Goal: Task Accomplishment & Management: Manage account settings

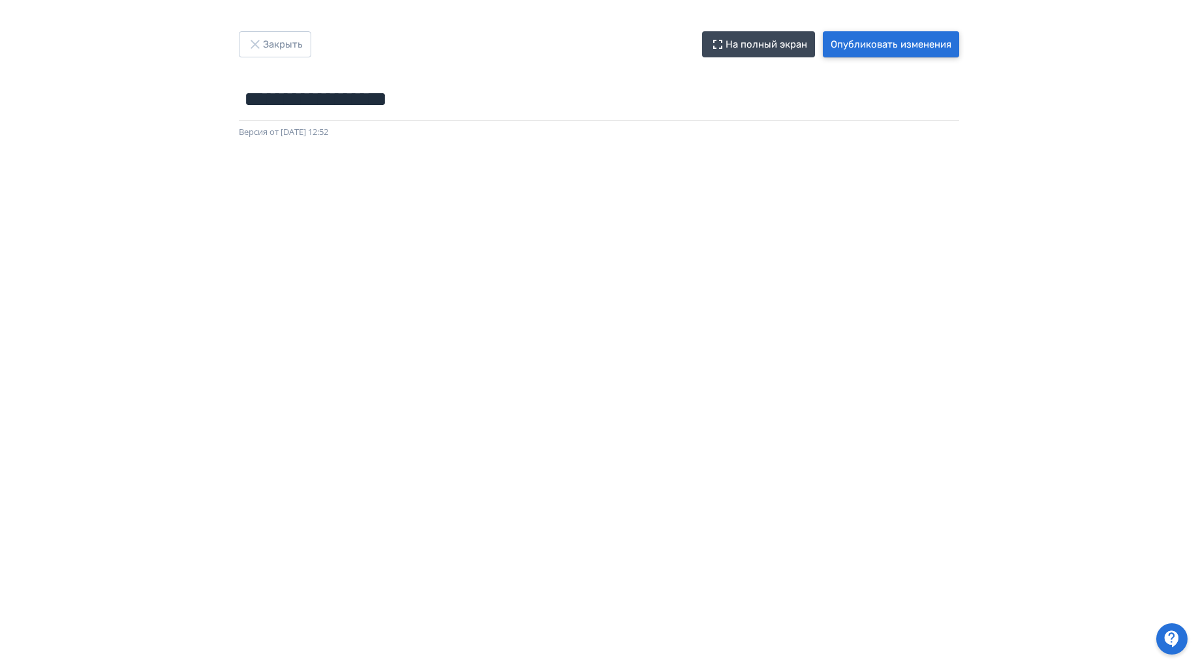
click at [932, 48] on button "Опубликовать изменения" at bounding box center [891, 44] width 136 height 26
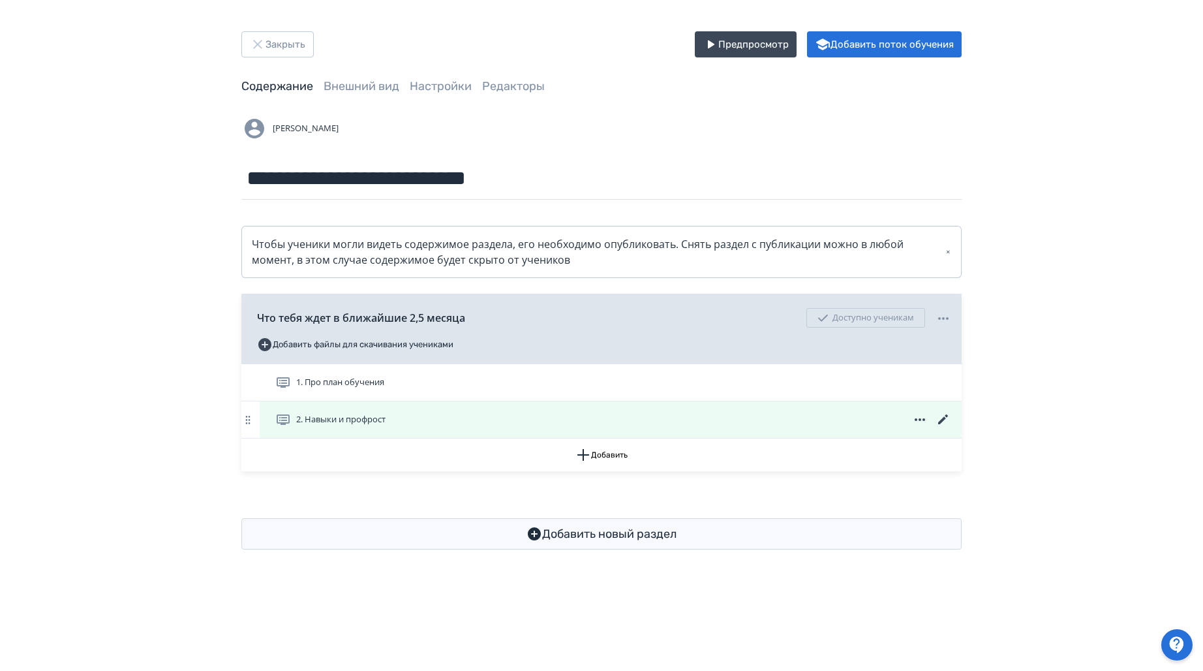
click at [941, 421] on icon at bounding box center [943, 419] width 10 height 10
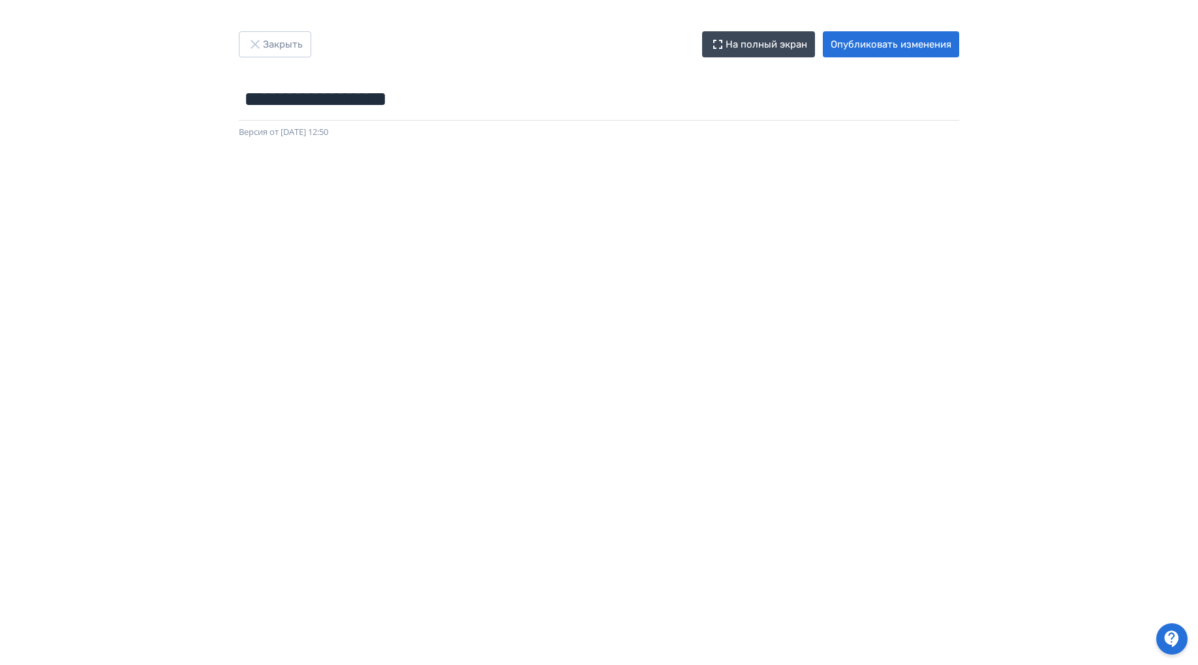
scroll to position [14, 0]
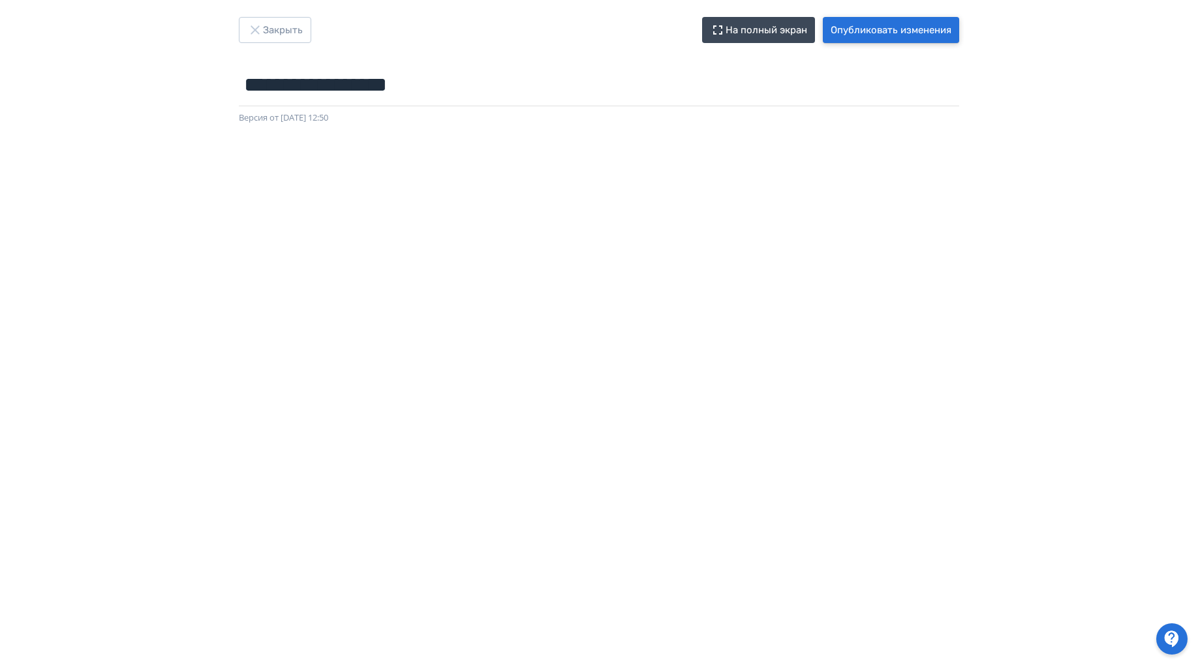
click at [911, 26] on button "Опубликовать изменения" at bounding box center [891, 30] width 136 height 26
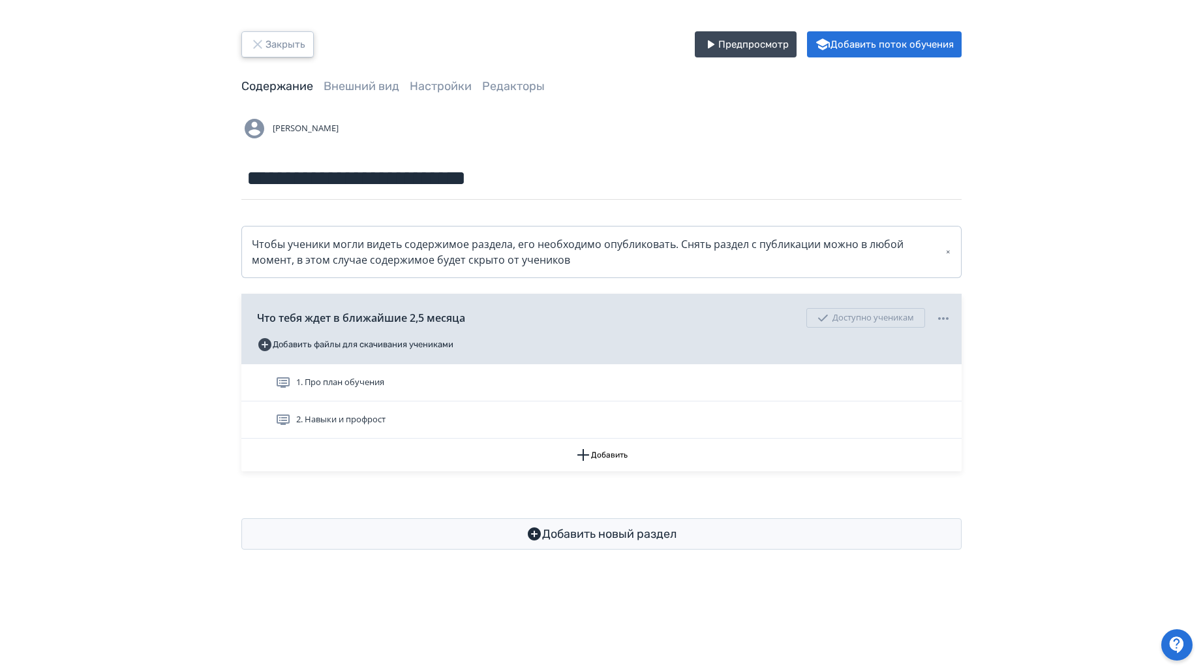
click at [257, 50] on icon "button" at bounding box center [258, 45] width 16 height 16
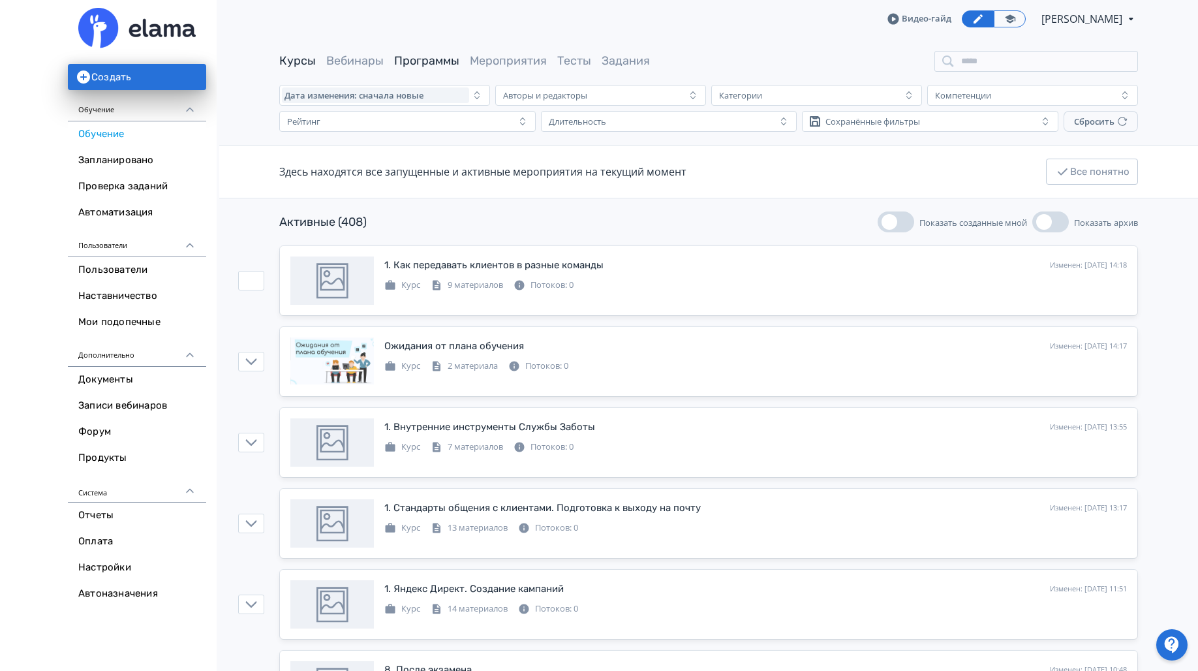
click at [425, 59] on link "Программы" at bounding box center [426, 60] width 65 height 14
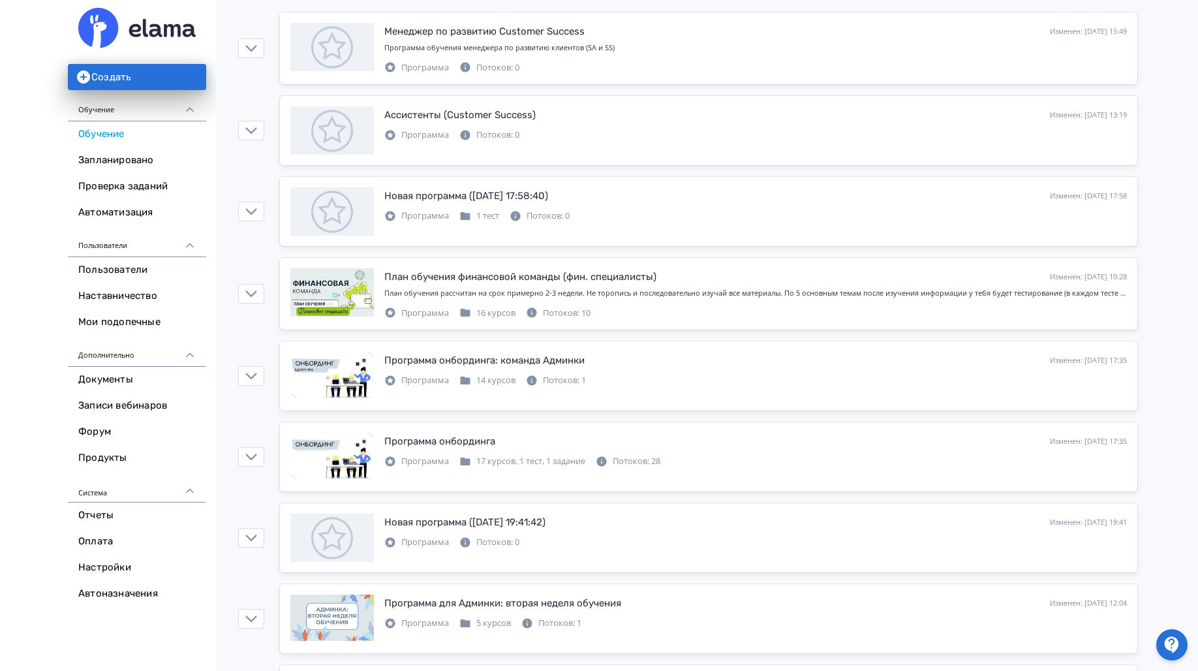
scroll to position [217, 0]
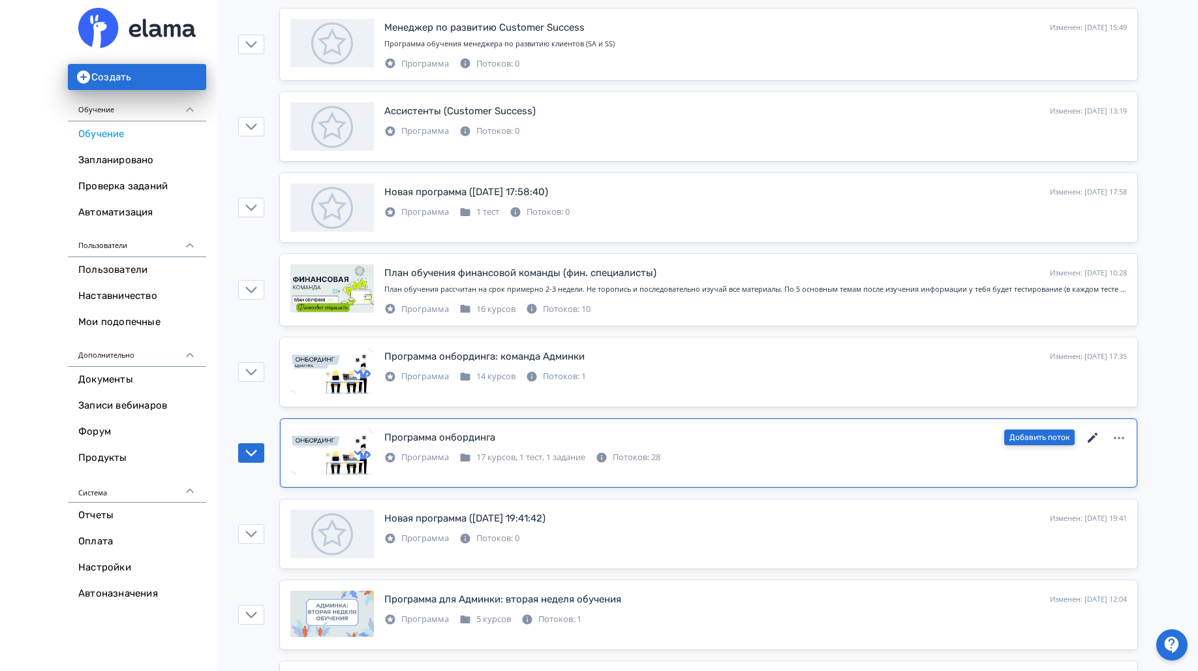
drag, startPoint x: 1064, startPoint y: 436, endPoint x: 1084, endPoint y: 432, distance: 20.6
click at [1084, 432] on div "Добавить поток" at bounding box center [1065, 437] width 123 height 17
click at [1116, 438] on icon at bounding box center [1119, 438] width 16 height 16
click at [947, 449] on div "Создать копию Архивировать Удалить" at bounding box center [601, 335] width 1203 height 671
click at [635, 454] on div "Потоков: 28" at bounding box center [628, 457] width 65 height 13
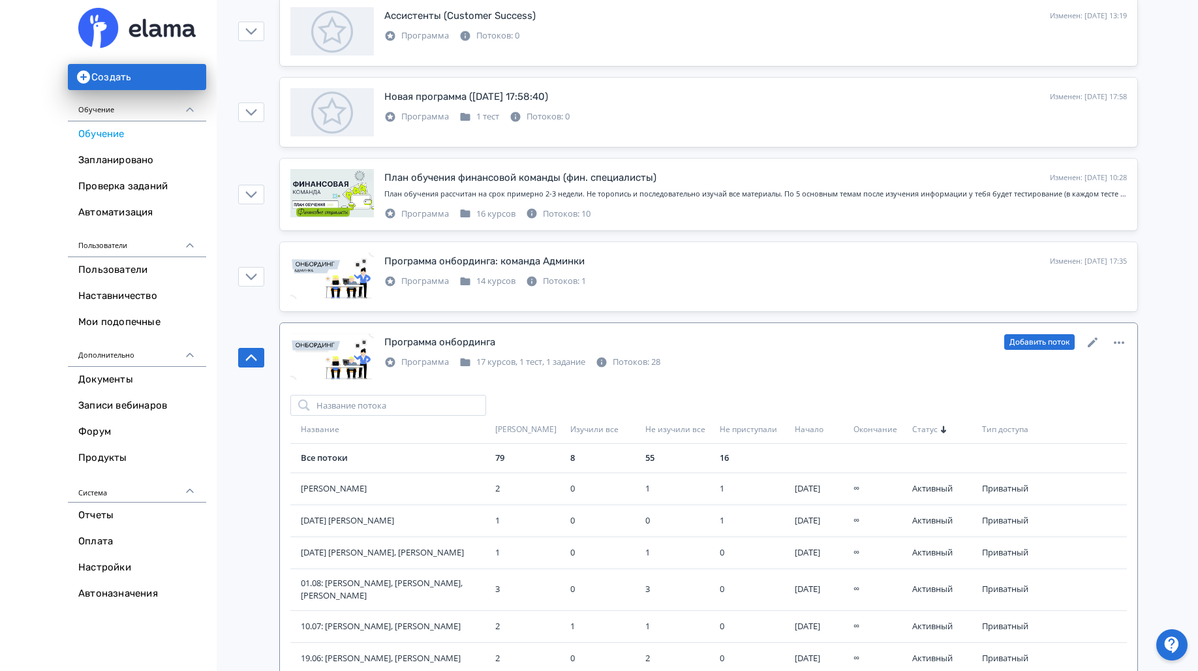
scroll to position [344, 0]
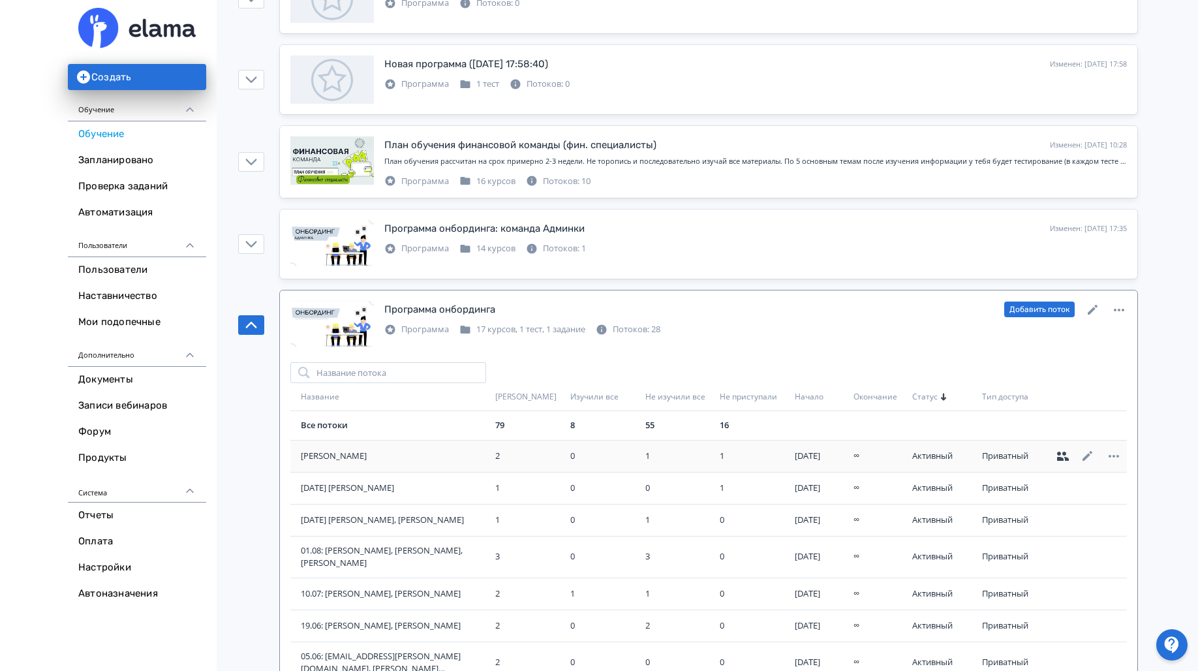
click at [1059, 451] on icon at bounding box center [1062, 456] width 16 height 16
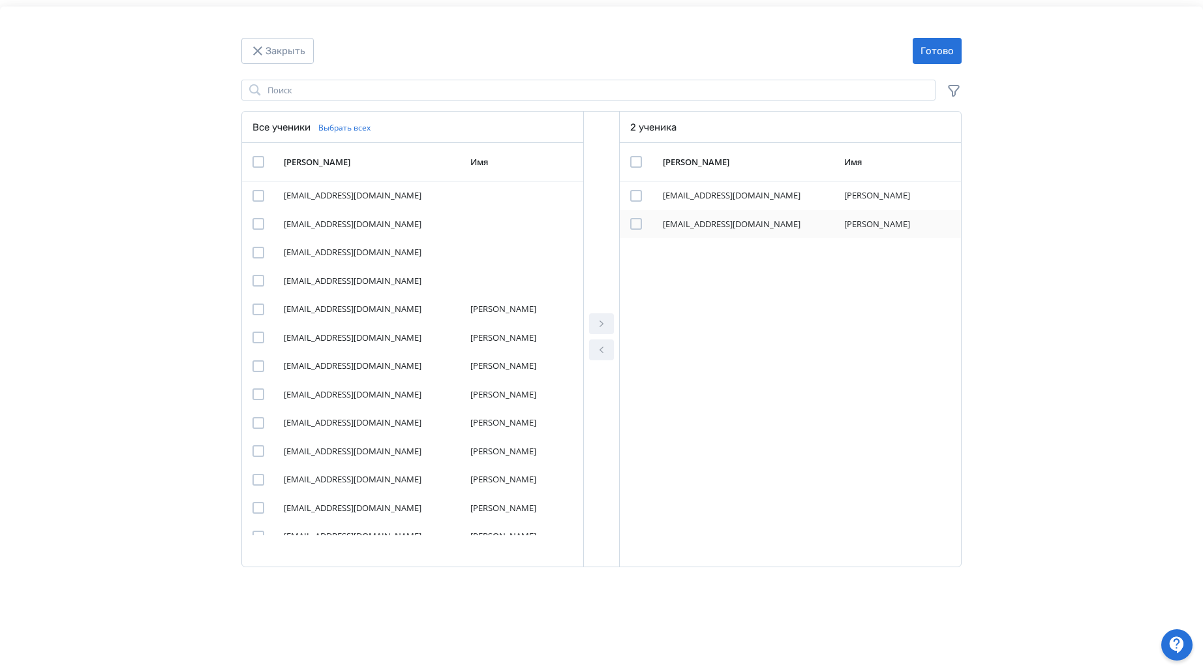
click at [637, 222] on div "Modal" at bounding box center [636, 224] width 12 height 12
click at [596, 346] on icon "Modal" at bounding box center [602, 350] width 16 height 16
click at [943, 50] on button "Готово" at bounding box center [937, 51] width 49 height 26
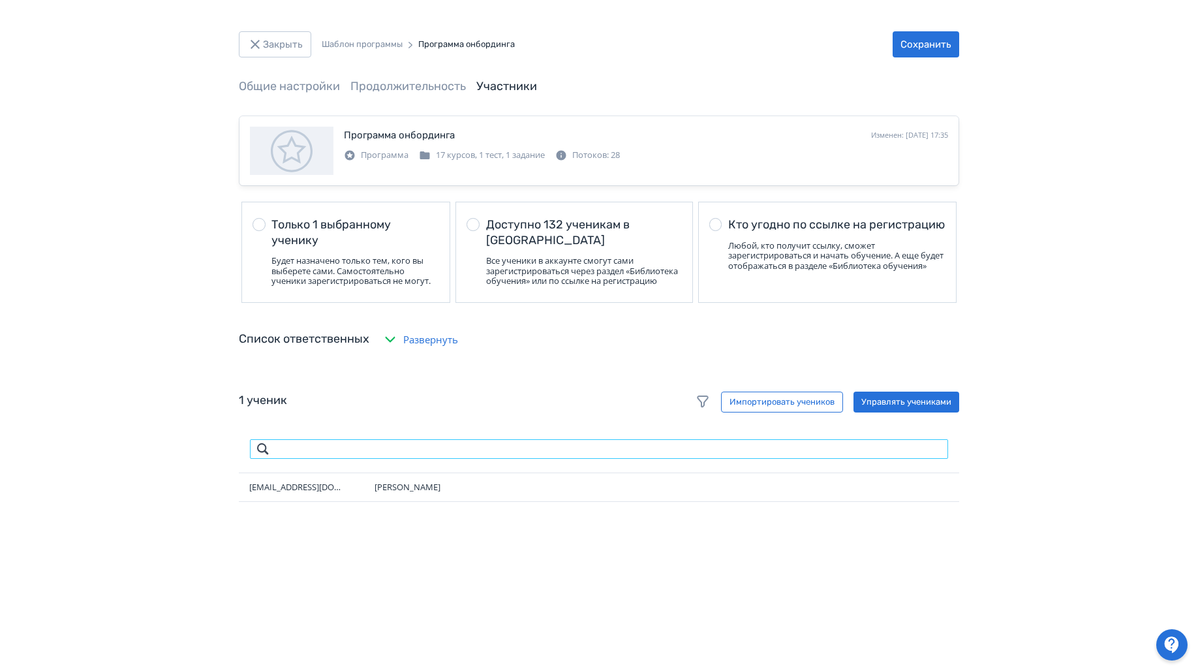
click at [453, 468] on td "Фамилия, имя или [PERSON_NAME]" at bounding box center [599, 449] width 720 height 48
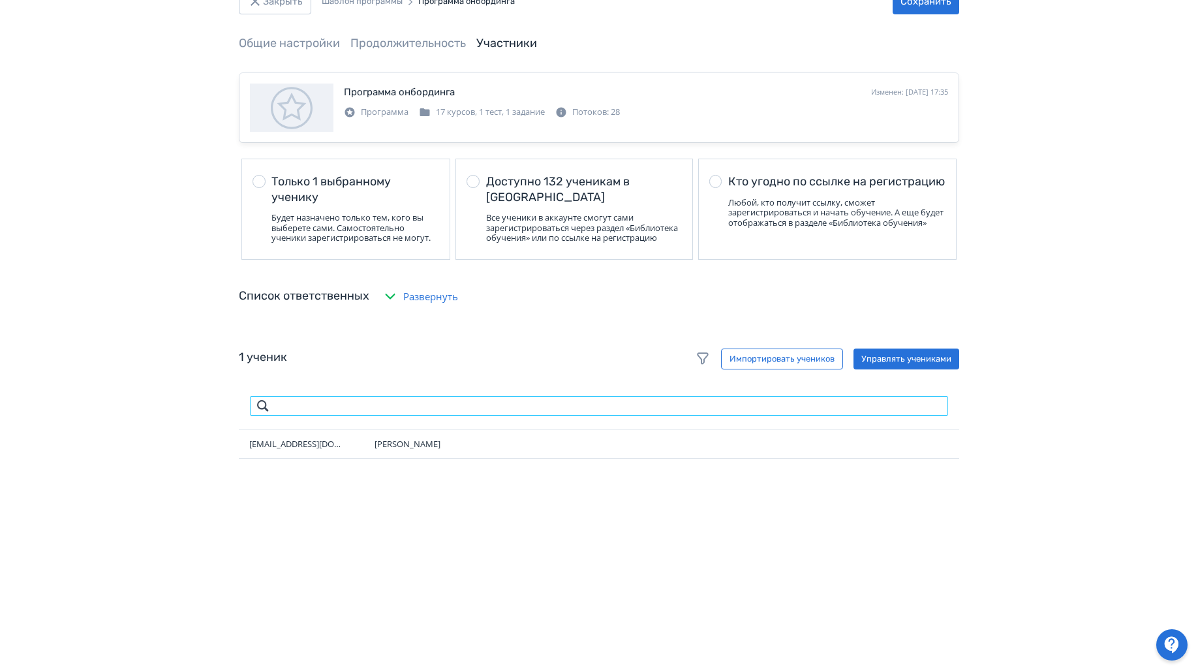
scroll to position [47, 0]
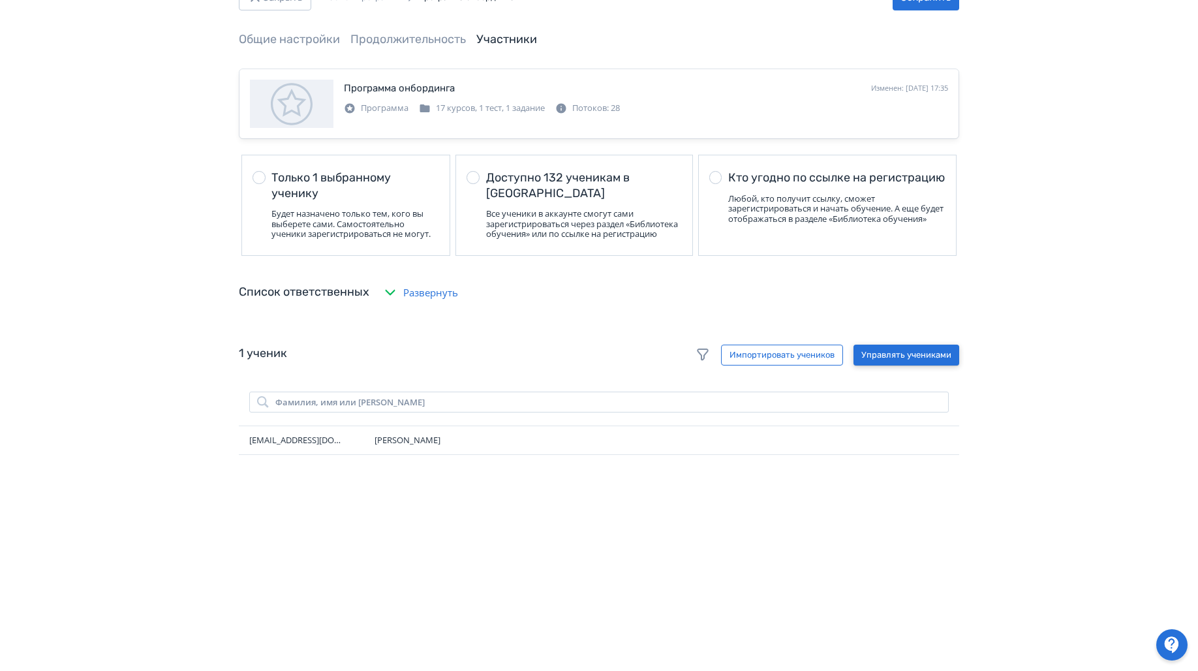
click at [909, 357] on button "Управлять учениками" at bounding box center [906, 354] width 106 height 21
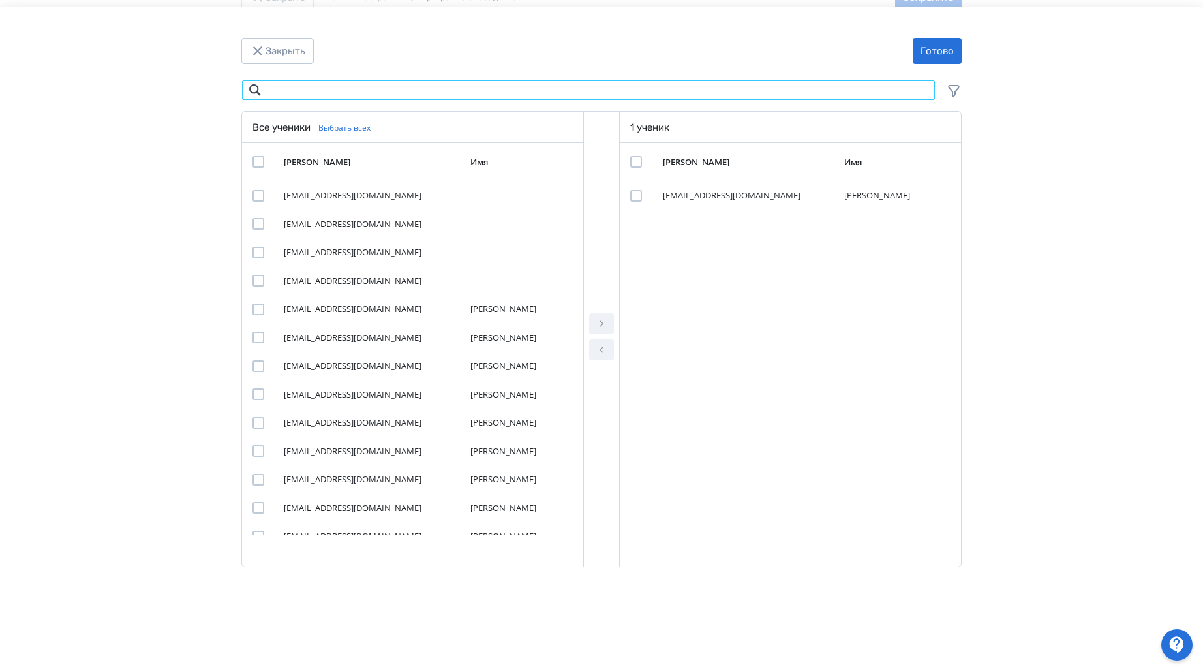
click at [349, 88] on input "Modal" at bounding box center [588, 90] width 694 height 21
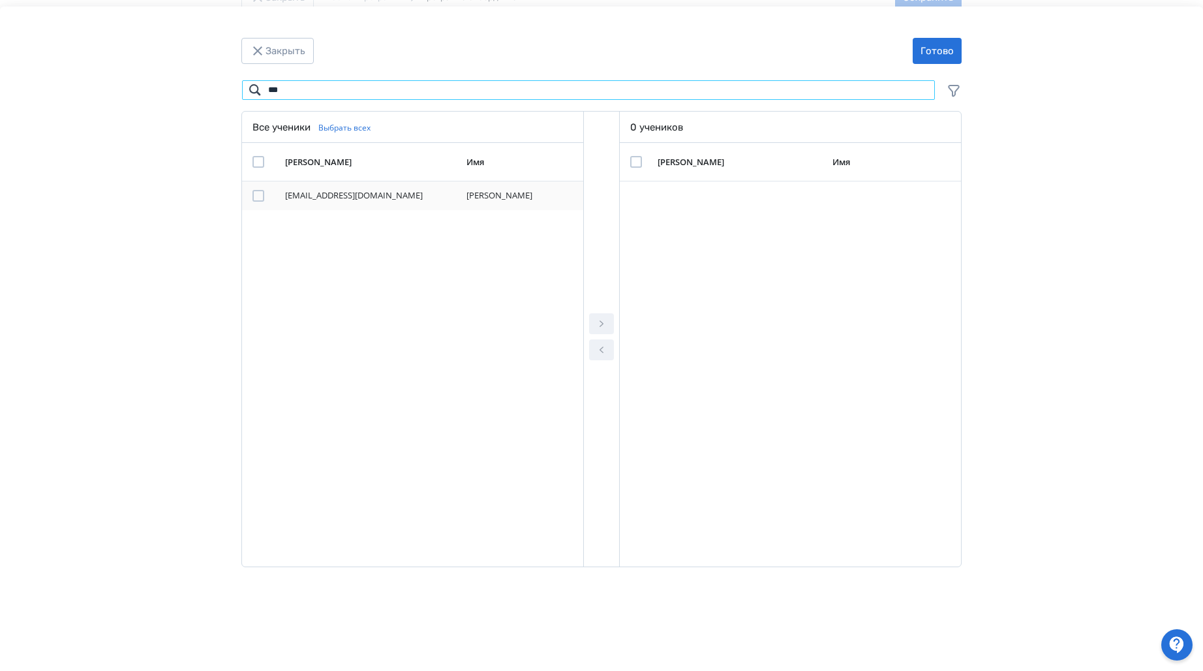
type input "***"
click at [328, 192] on div "[EMAIL_ADDRESS][DOMAIN_NAME]" at bounding box center [363, 195] width 157 height 13
click at [266, 193] on div "Modal" at bounding box center [265, 196] width 27 height 12
click at [259, 194] on div "Modal" at bounding box center [258, 196] width 12 height 12
click at [598, 320] on icon "Modal" at bounding box center [602, 324] width 16 height 16
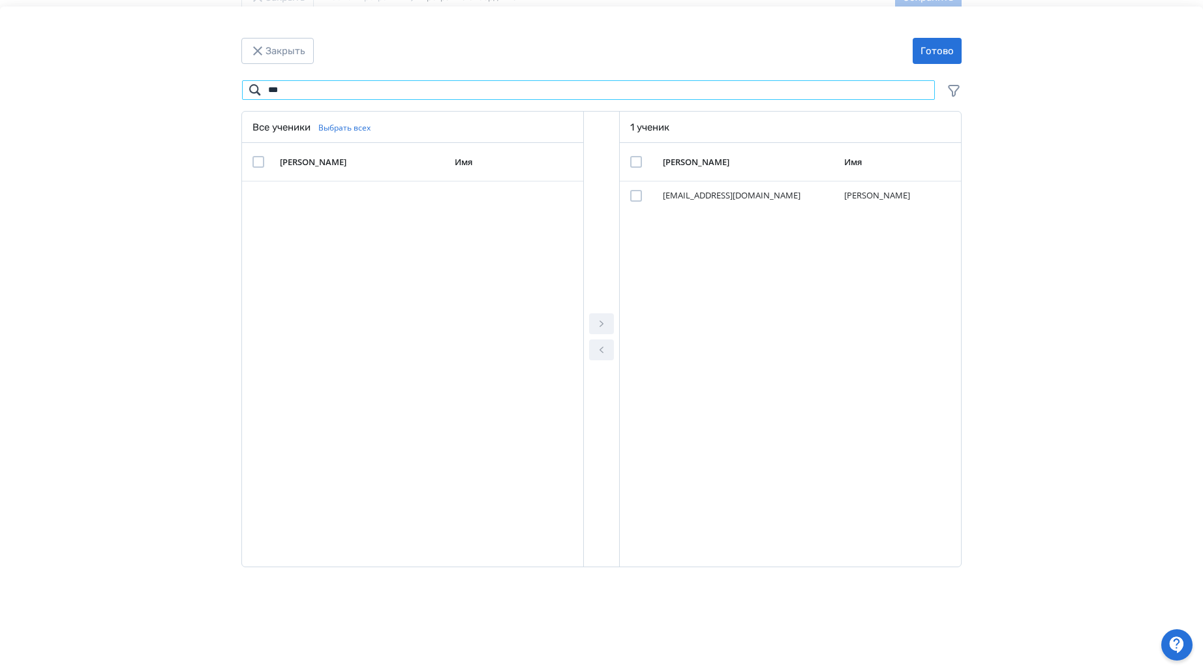
click at [324, 90] on input "***" at bounding box center [588, 90] width 694 height 21
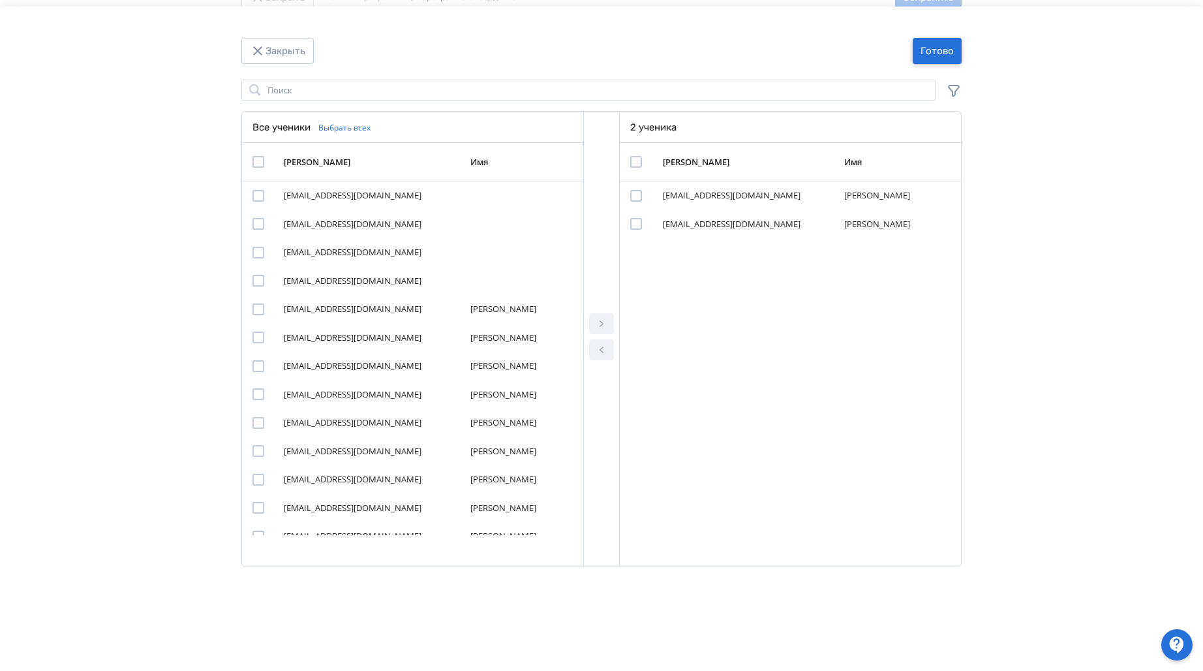
click at [937, 46] on button "Готово" at bounding box center [937, 51] width 49 height 26
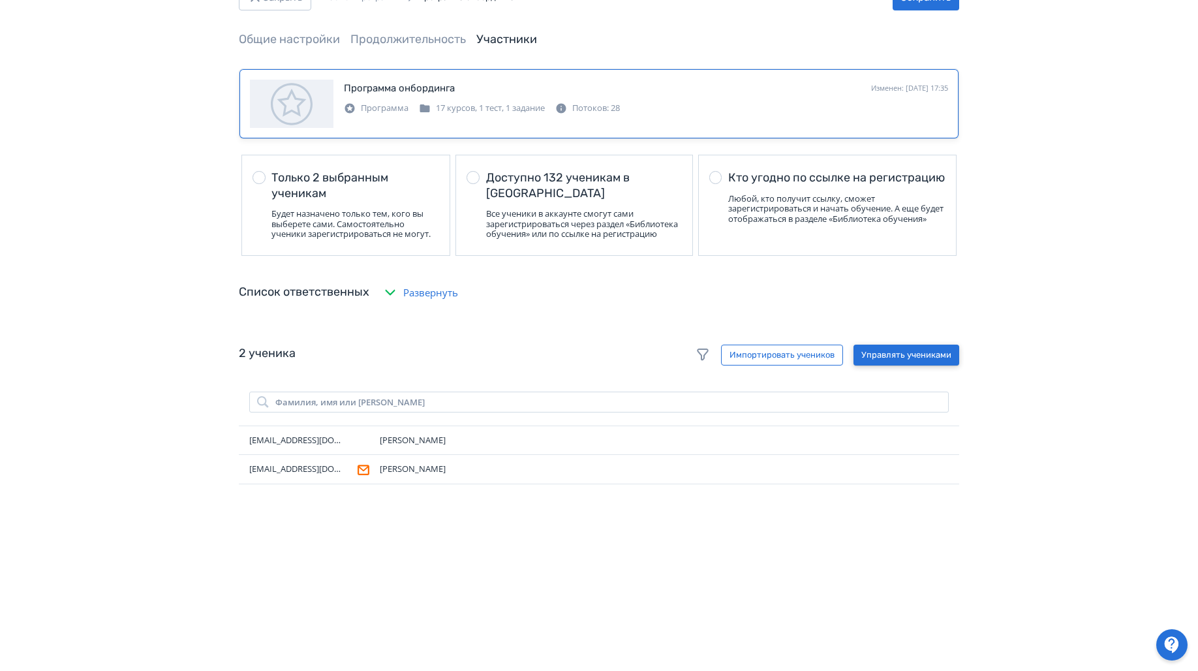
scroll to position [0, 0]
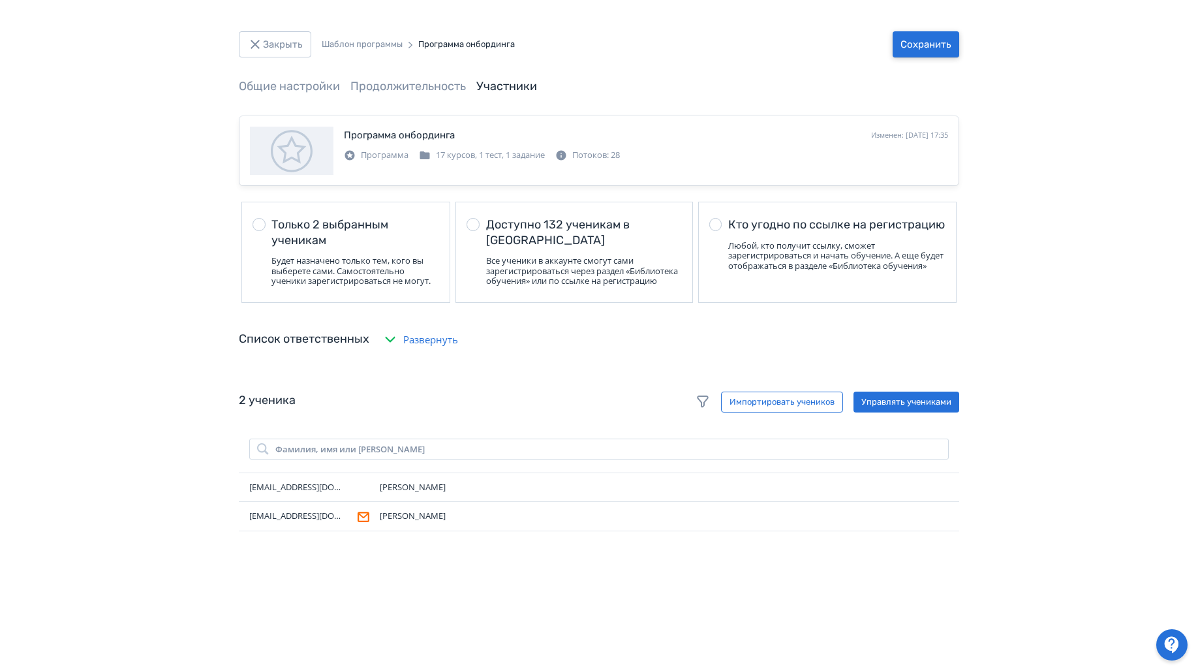
click at [933, 50] on button "Сохранить" at bounding box center [925, 44] width 67 height 26
